Goal: Navigation & Orientation: Find specific page/section

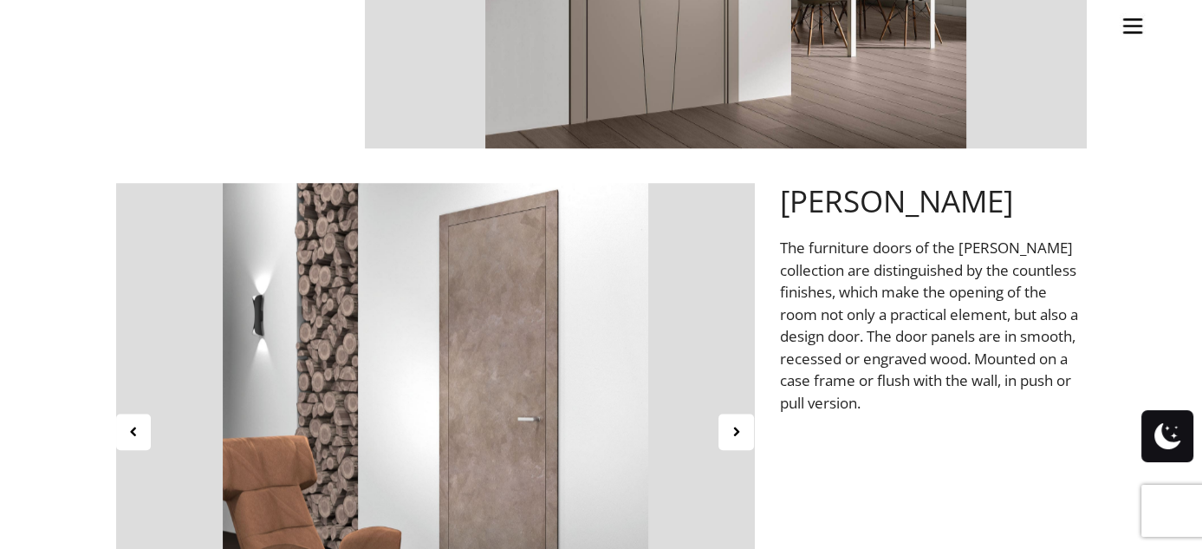
scroll to position [1843, 0]
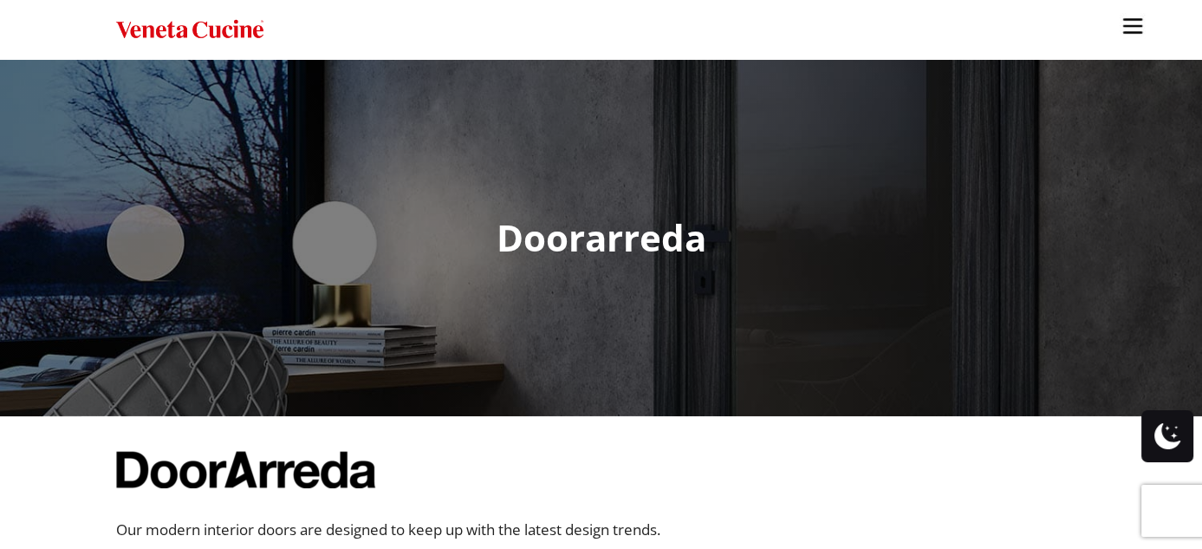
click at [1127, 26] on img "Site" at bounding box center [1133, 26] width 26 height 26
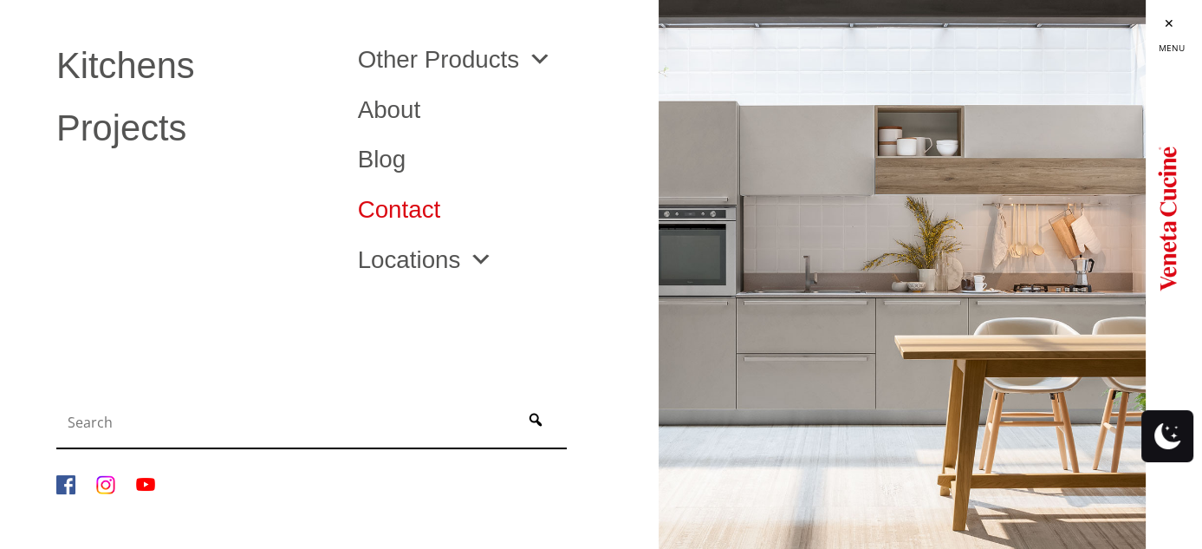
click at [429, 210] on link "Contact" at bounding box center [496, 210] width 276 height 24
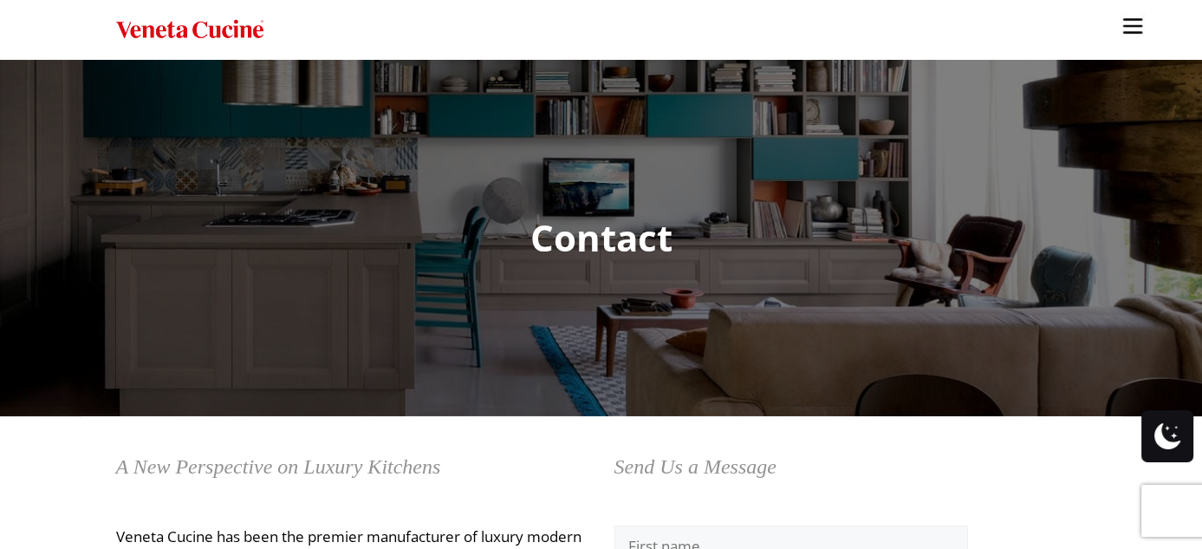
click at [1137, 23] on img "Site" at bounding box center [1133, 26] width 26 height 26
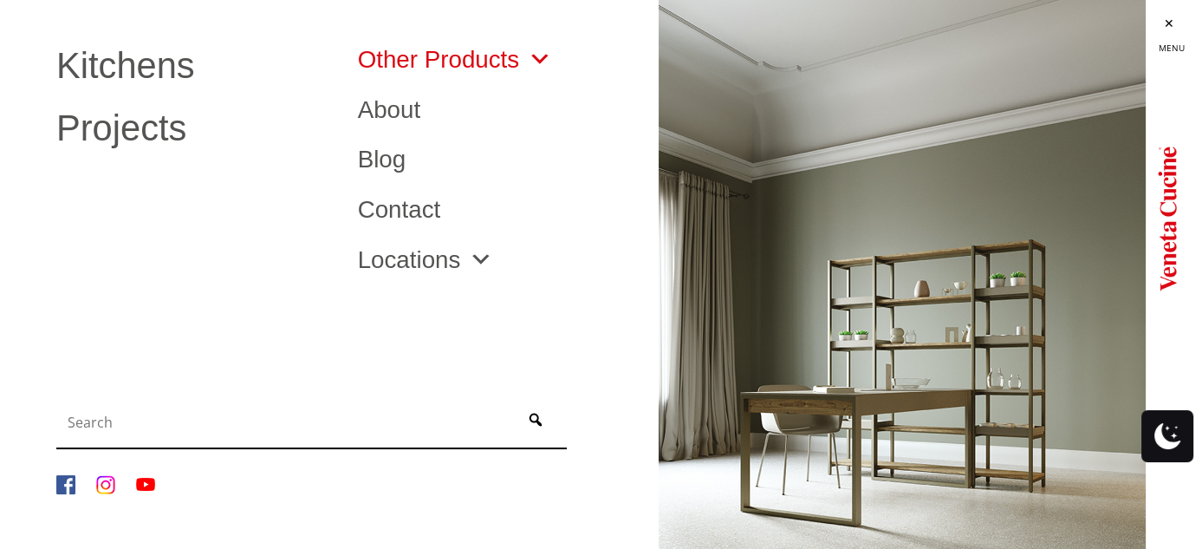
click at [506, 68] on link "Other Products" at bounding box center [455, 60] width 195 height 24
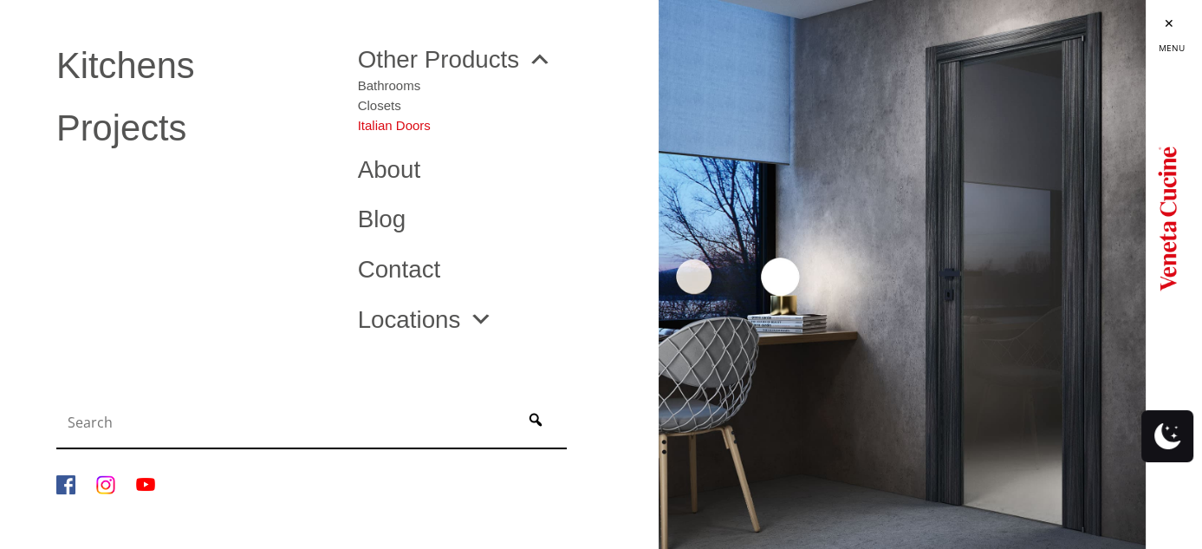
click at [391, 130] on link "Italian Doors" at bounding box center [394, 122] width 73 height 20
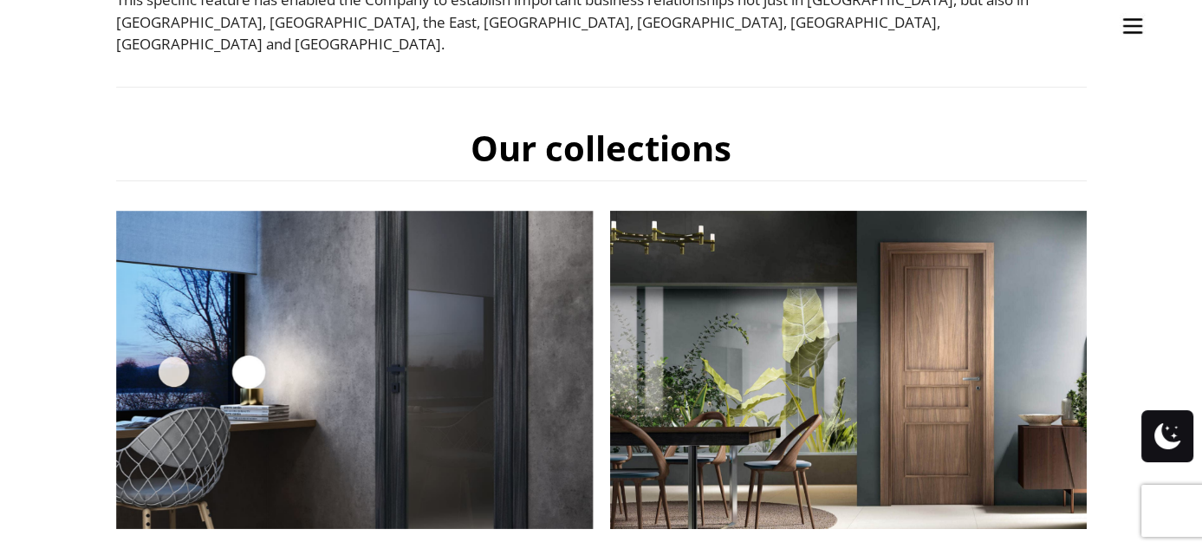
scroll to position [706, 0]
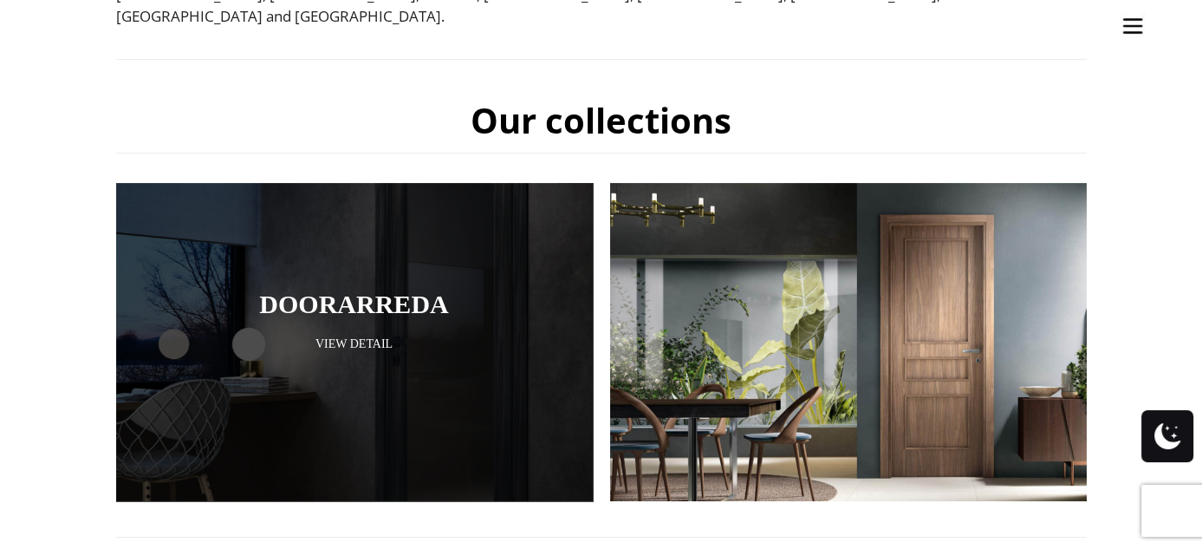
click at [396, 341] on div at bounding box center [354, 342] width 477 height 318
click at [372, 335] on link "View Detail" at bounding box center [354, 343] width 390 height 16
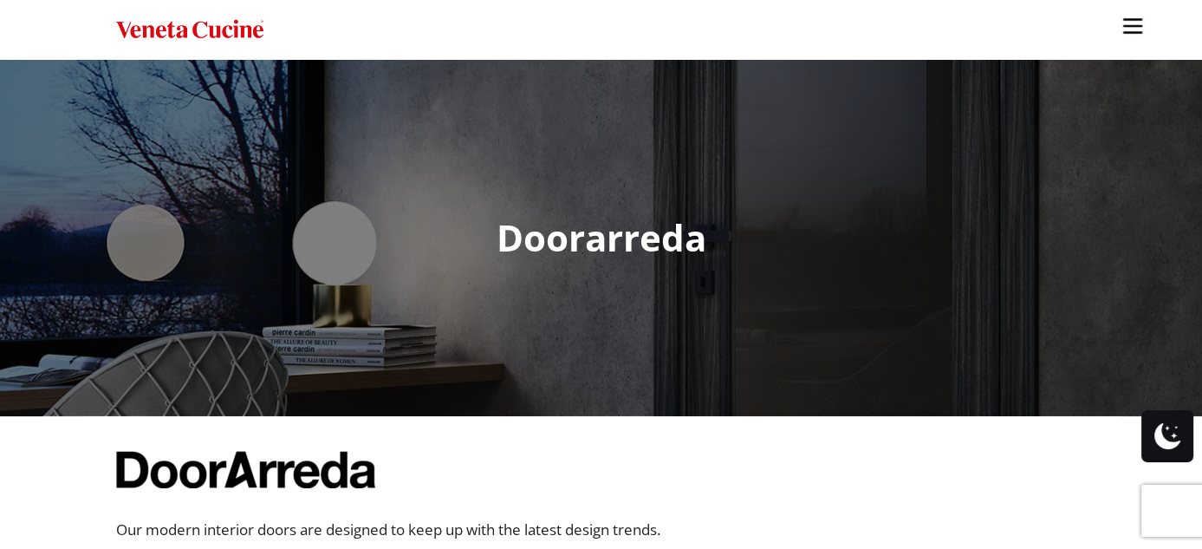
click at [1122, 30] on img "Site" at bounding box center [1133, 26] width 26 height 26
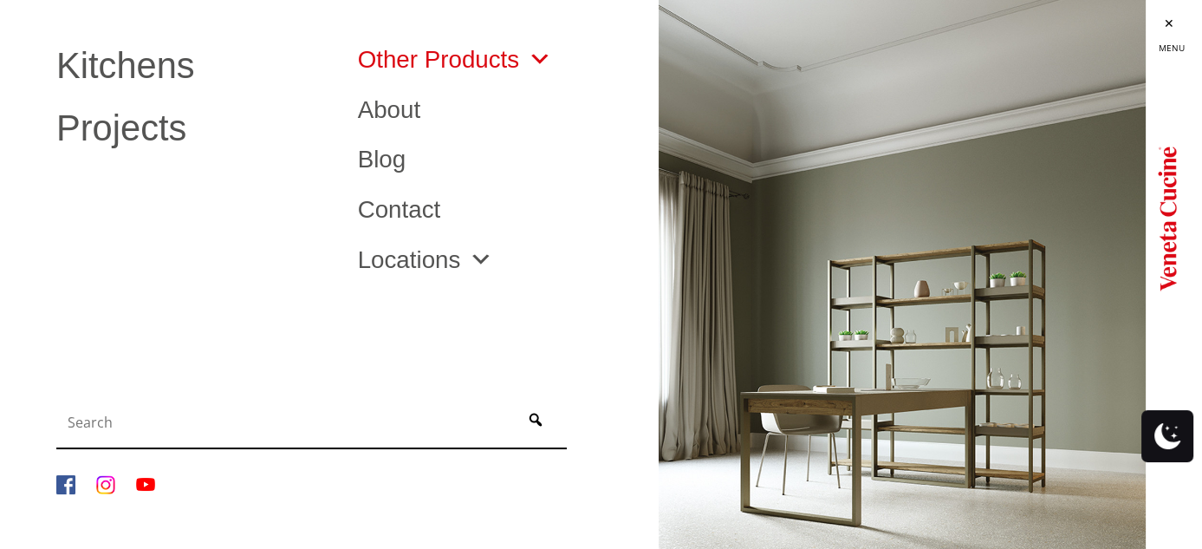
click at [453, 62] on link "Other Products" at bounding box center [455, 60] width 195 height 24
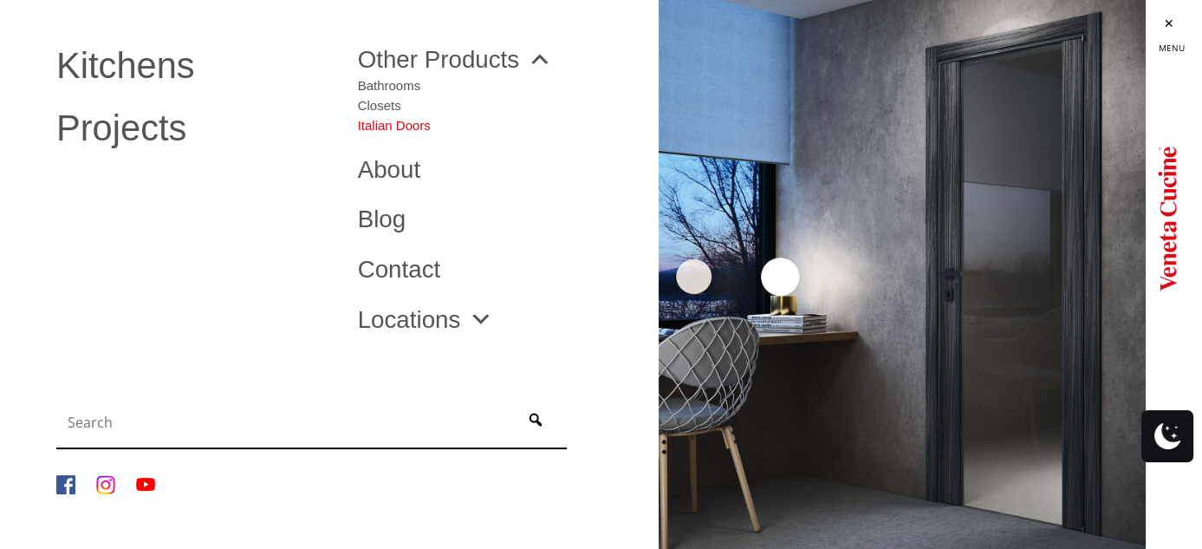
click at [377, 125] on link "Italian Doors" at bounding box center [394, 122] width 73 height 20
